Goal: Navigation & Orientation: Find specific page/section

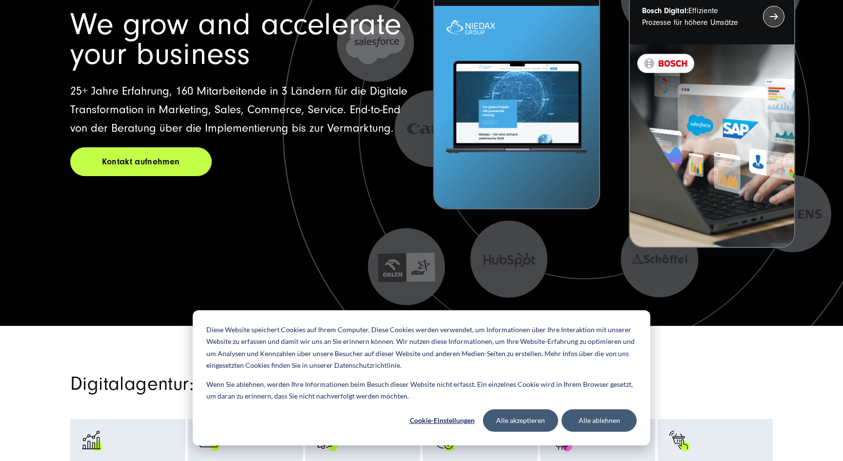
scroll to position [152, 0]
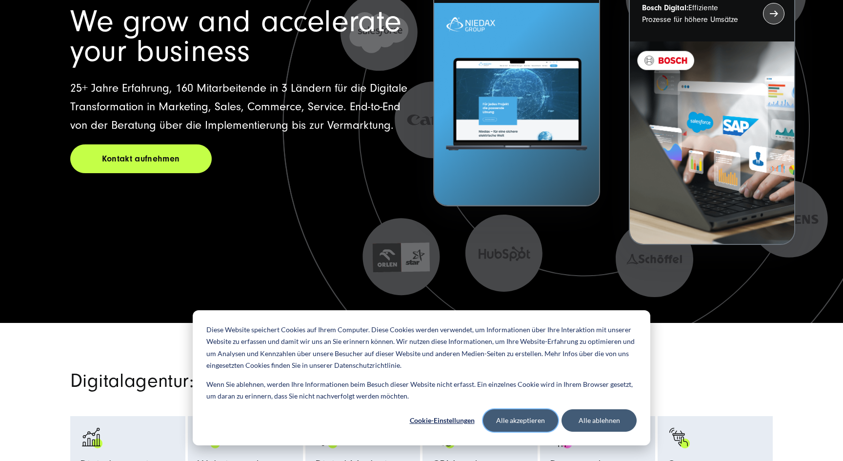
click at [533, 426] on button "Alle akzeptieren" at bounding box center [520, 420] width 75 height 22
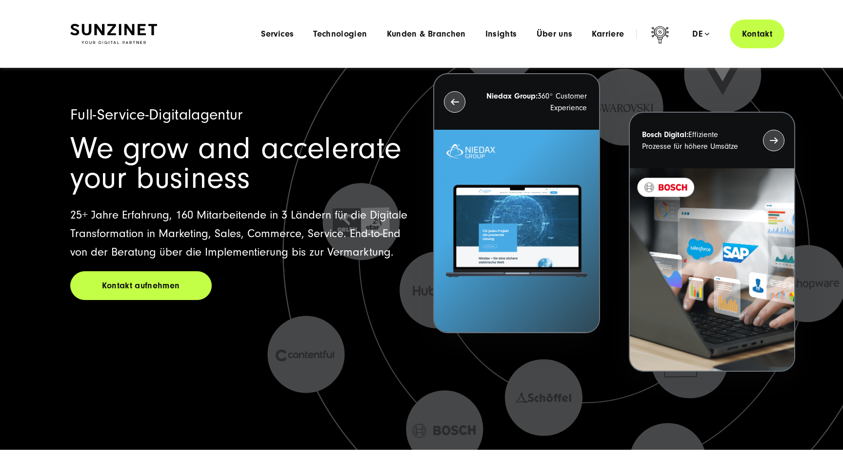
scroll to position [0, 0]
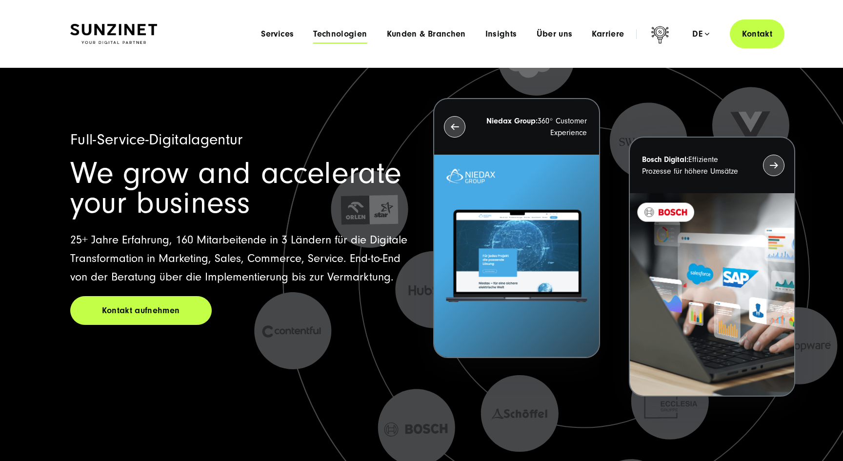
click at [328, 33] on span "Technologien" at bounding box center [340, 34] width 54 height 10
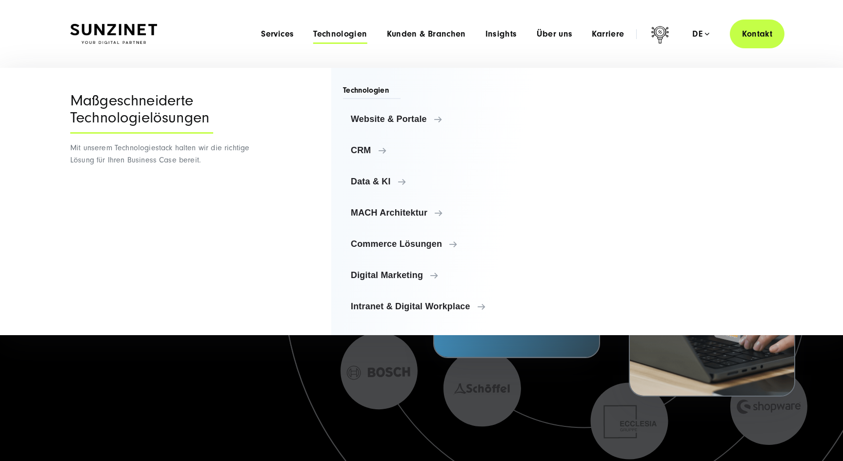
click at [105, 53] on header "Smart Search AI Hier können Sie eine konkrete Frage zu unserer Agentur und unse…" at bounding box center [421, 34] width 843 height 68
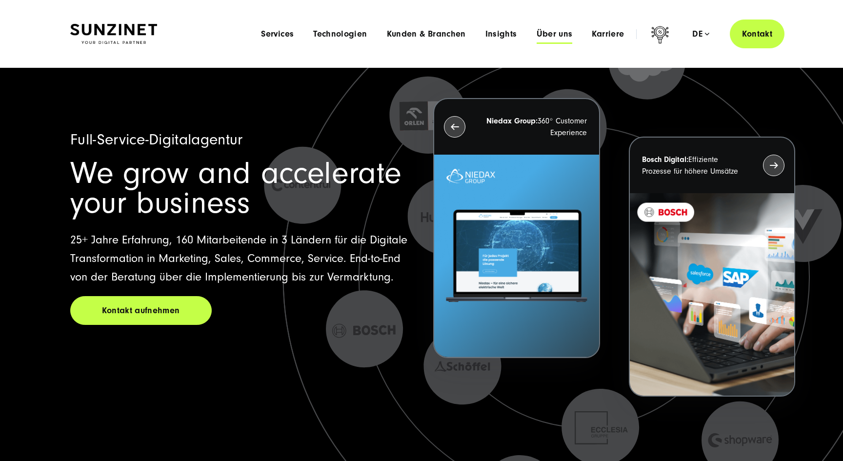
click at [557, 34] on span "Über uns" at bounding box center [555, 34] width 36 height 10
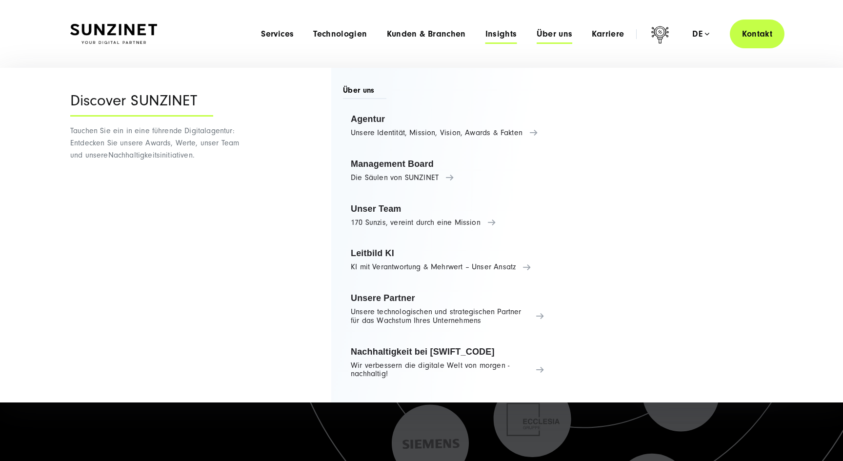
click at [501, 33] on span "Insights" at bounding box center [502, 34] width 32 height 10
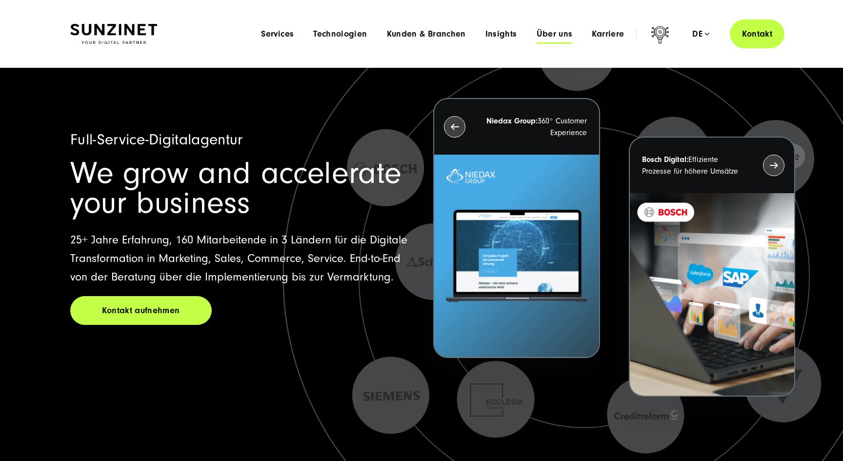
click at [564, 34] on span "Über uns" at bounding box center [555, 34] width 36 height 10
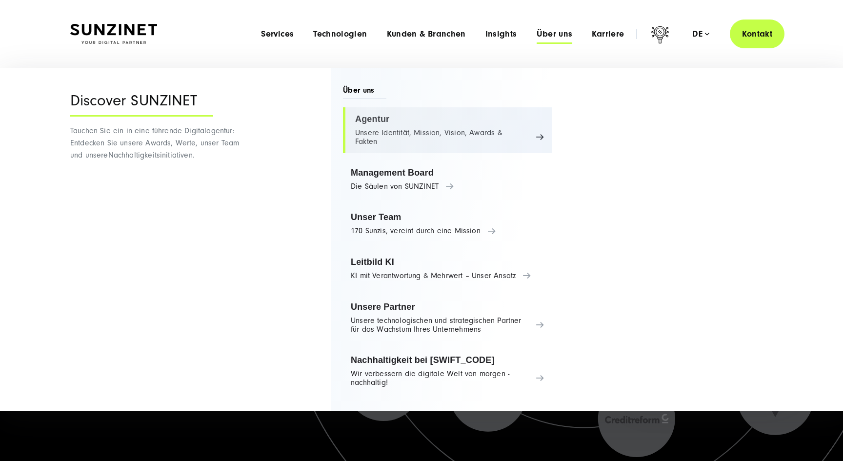
click at [389, 115] on link "Agentur Unsere Identität, Mission, Vision, Awards & Fakten" at bounding box center [447, 130] width 209 height 46
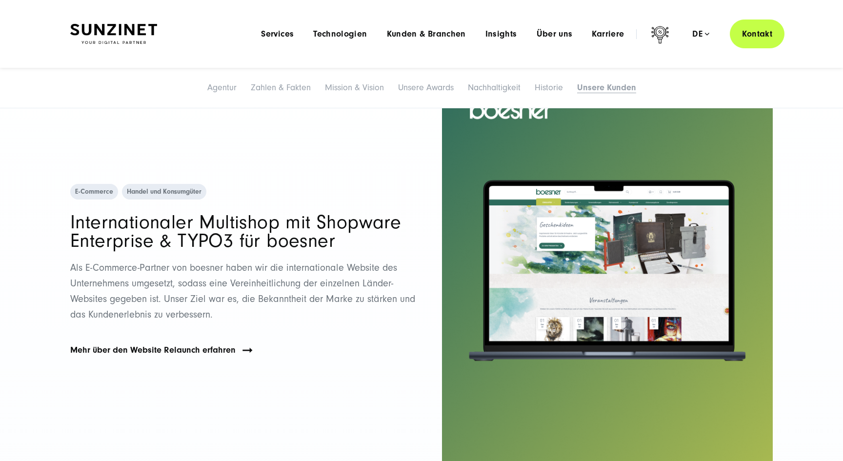
scroll to position [5237, 0]
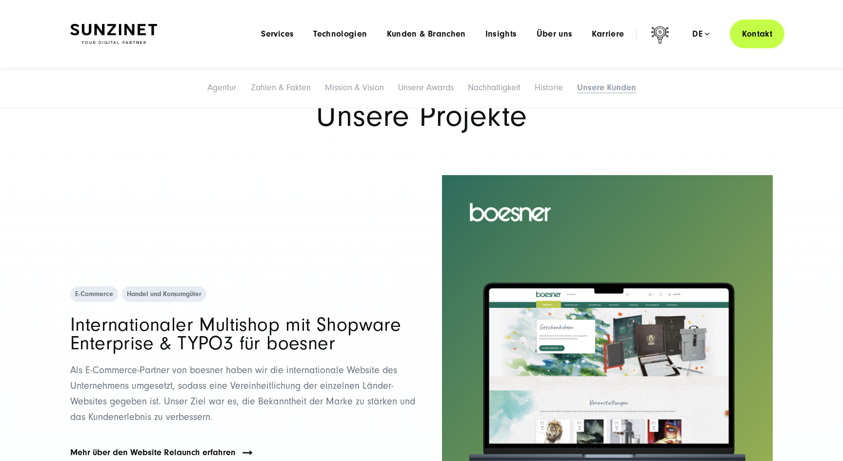
click at [90, 39] on img at bounding box center [113, 34] width 87 height 20
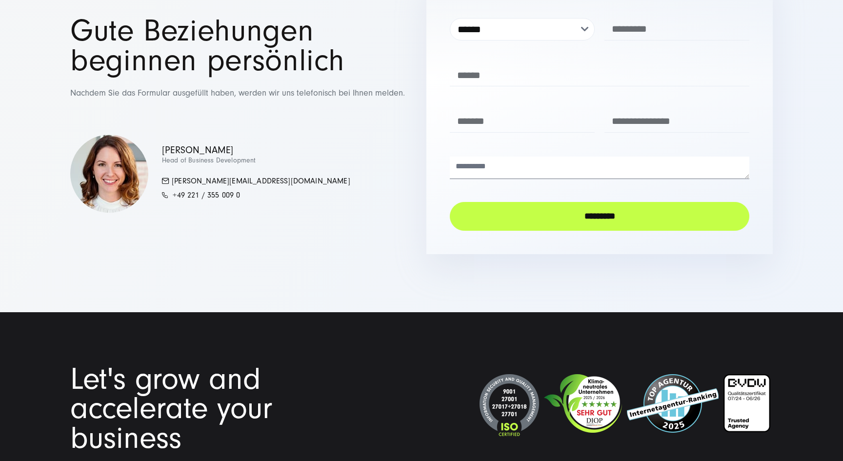
scroll to position [1041, 0]
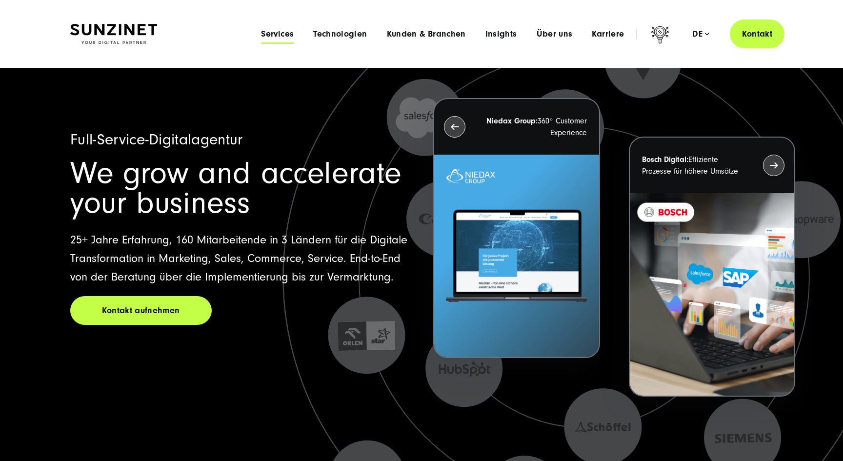
click at [269, 36] on span "Services" at bounding box center [277, 34] width 33 height 10
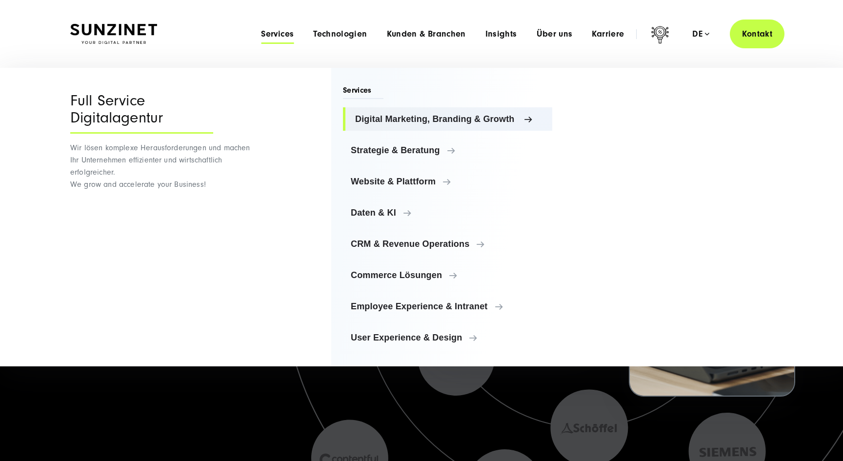
click at [379, 122] on span "Digital Marketing, Branding & Growth" at bounding box center [449, 119] width 189 height 10
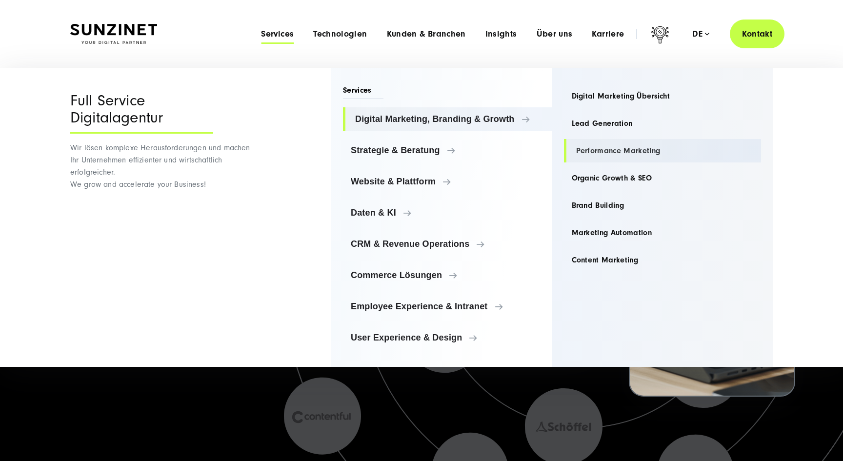
click at [603, 150] on link "Performance Marketing" at bounding box center [663, 150] width 198 height 23
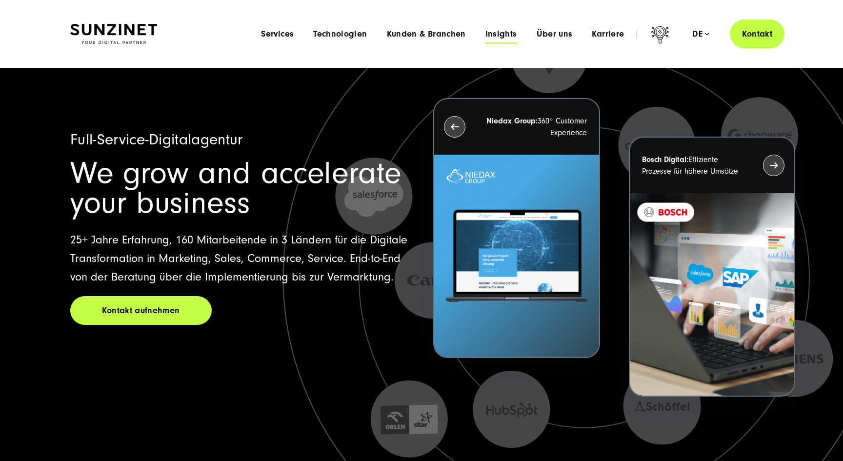
click at [509, 35] on span "Insights" at bounding box center [502, 34] width 32 height 10
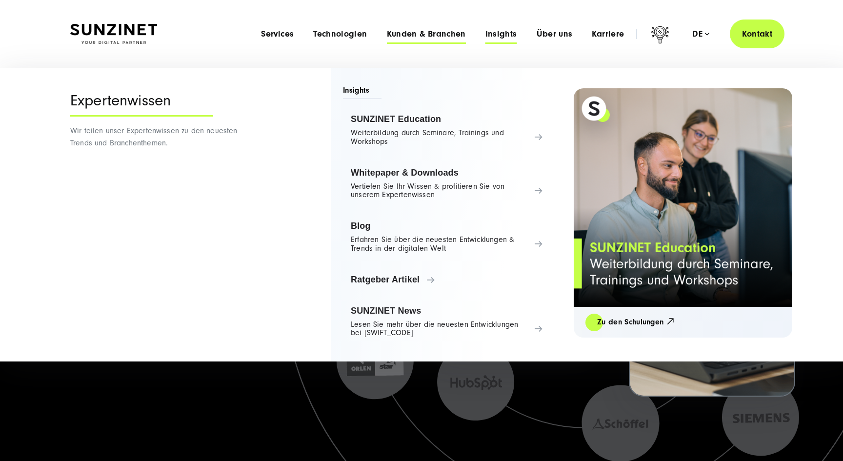
click at [421, 36] on span "Kunden & Branchen" at bounding box center [426, 34] width 79 height 10
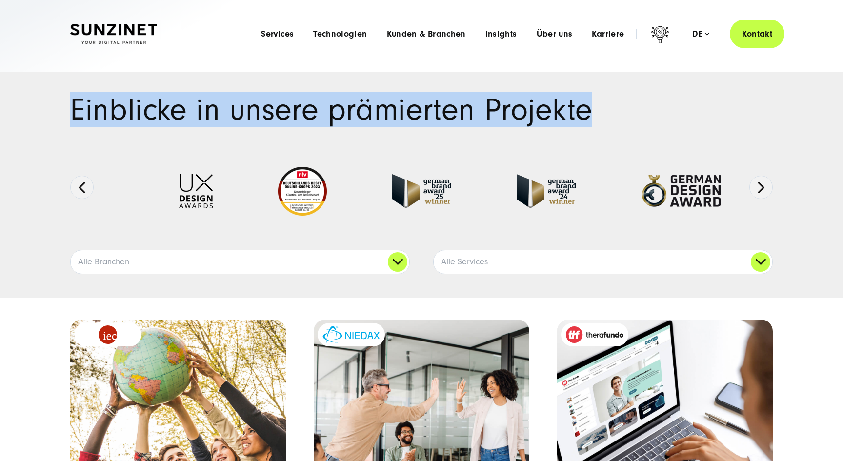
drag, startPoint x: 70, startPoint y: 111, endPoint x: 615, endPoint y: 105, distance: 545.7
click at [612, 106] on h1 "Einblicke in unsere prämierten Projekte" at bounding box center [421, 110] width 703 height 30
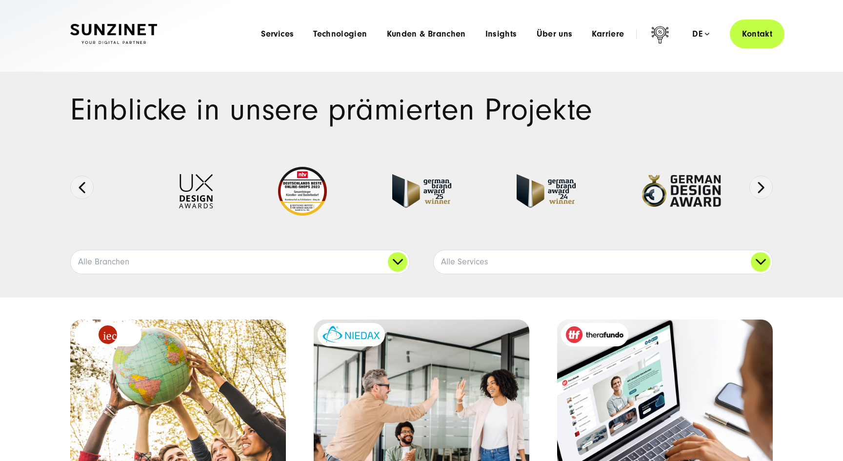
click at [537, 109] on h1 "Einblicke in unsere prämierten Projekte" at bounding box center [421, 110] width 703 height 30
click at [134, 32] on img at bounding box center [113, 34] width 87 height 20
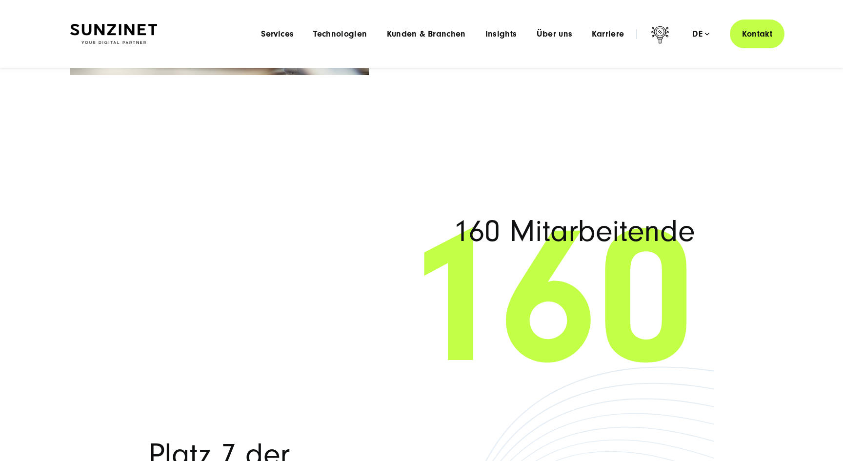
scroll to position [5570, 0]
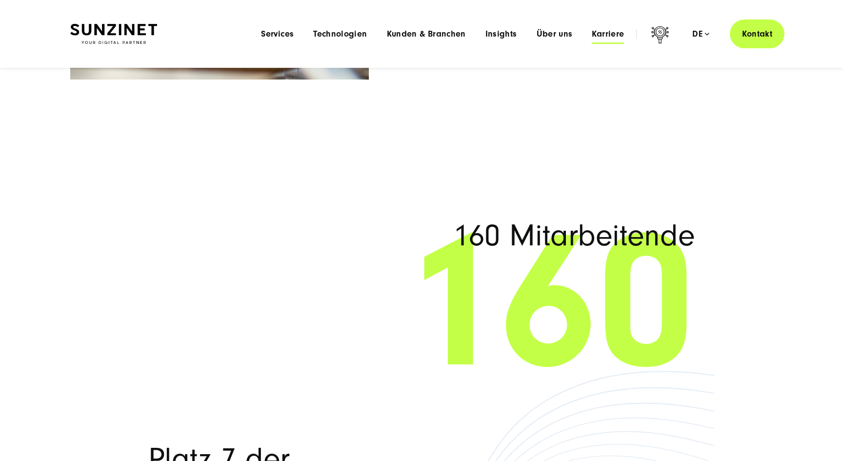
click at [606, 33] on span "Karriere" at bounding box center [608, 34] width 32 height 10
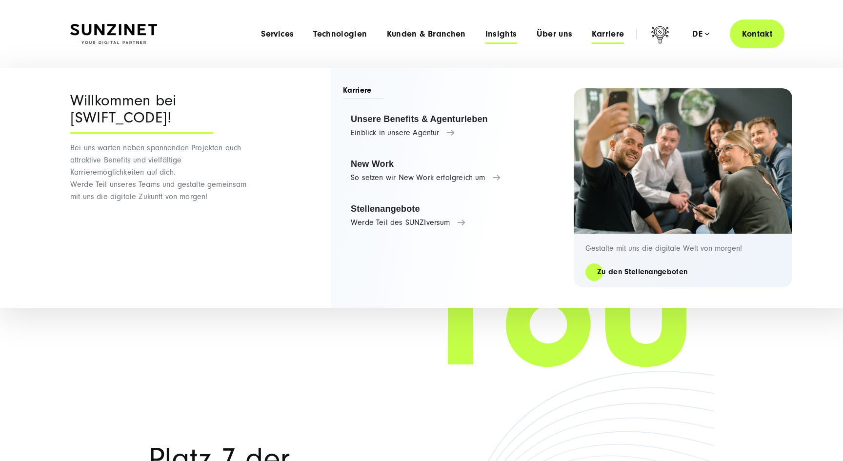
click at [499, 37] on span "Insights" at bounding box center [502, 34] width 32 height 10
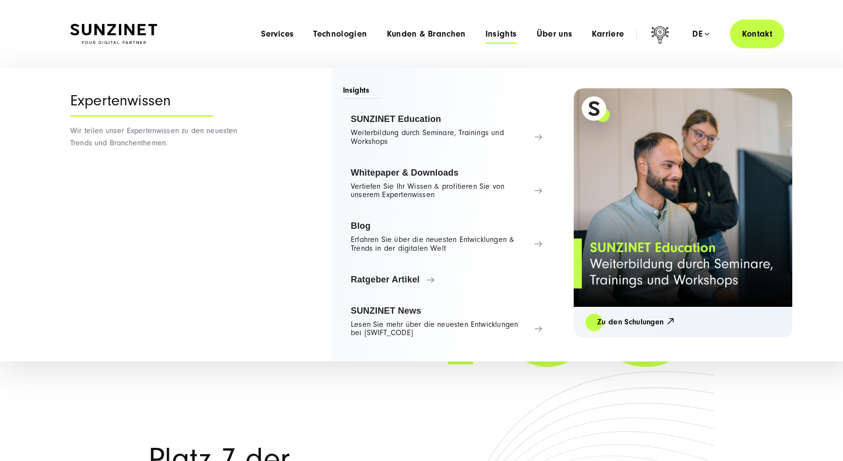
click at [431, 368] on span "160" at bounding box center [421, 302] width 547 height 130
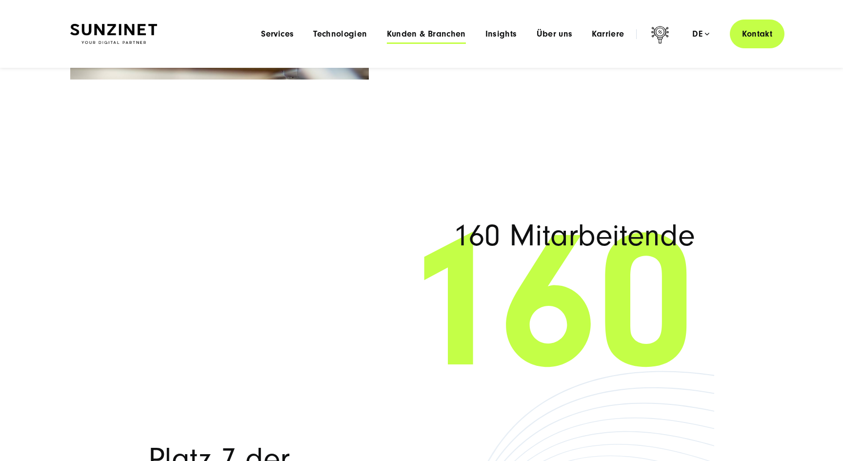
click at [409, 34] on span "Kunden & Branchen" at bounding box center [426, 34] width 79 height 10
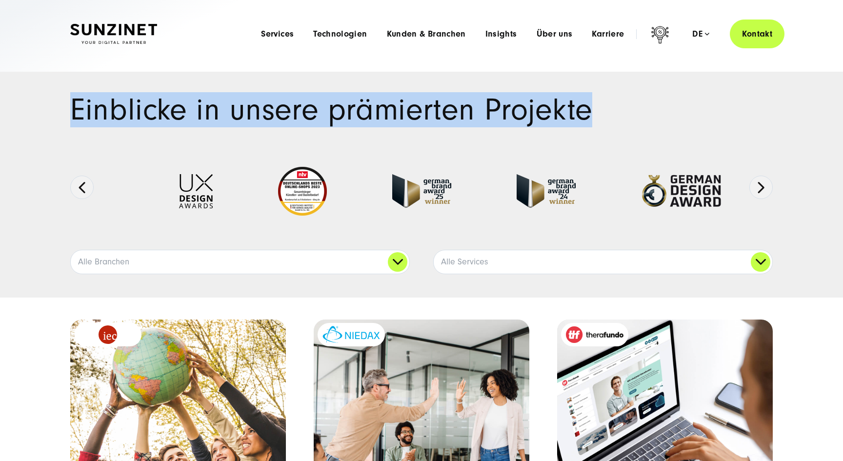
drag, startPoint x: 72, startPoint y: 107, endPoint x: 630, endPoint y: 106, distance: 557.4
click at [630, 105] on h1 "Einblicke in unsere prämierten Projekte" at bounding box center [421, 110] width 703 height 30
click at [630, 106] on h1 "Einblicke in unsere prämierten Projekte" at bounding box center [421, 110] width 703 height 30
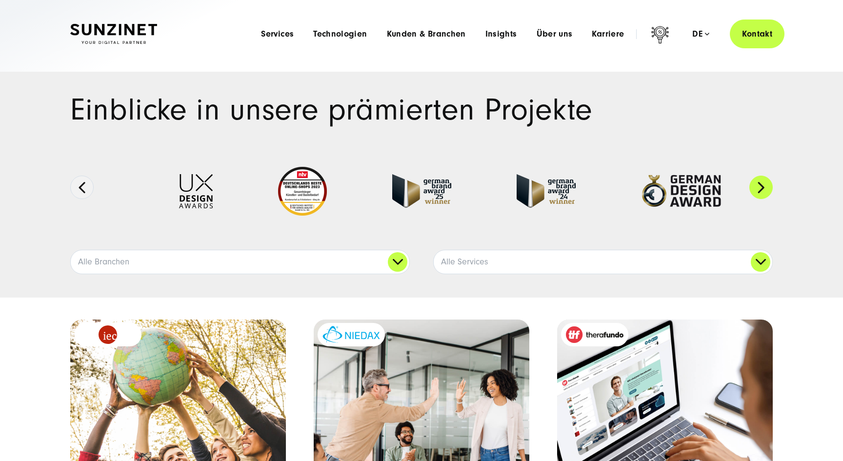
click at [761, 192] on button "Next" at bounding box center [761, 187] width 23 height 23
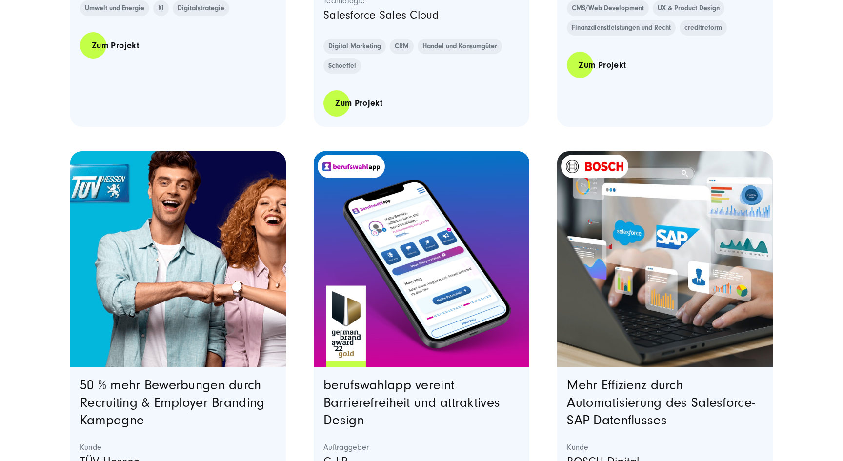
scroll to position [1656, 0]
